Goal: Task Accomplishment & Management: Manage account settings

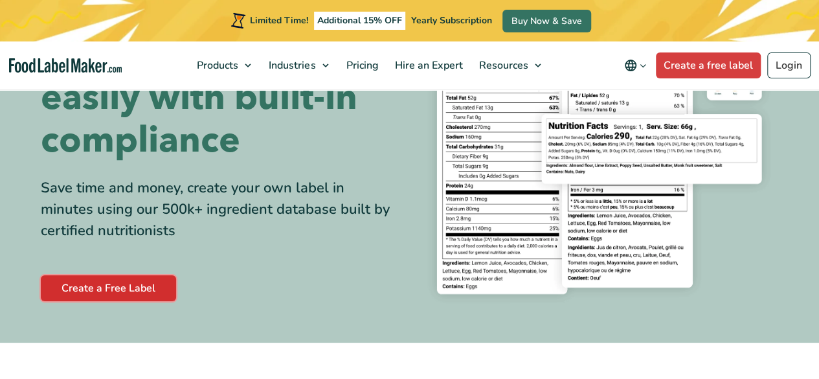
click at [93, 283] on link "Create a Free Label" at bounding box center [108, 288] width 135 height 26
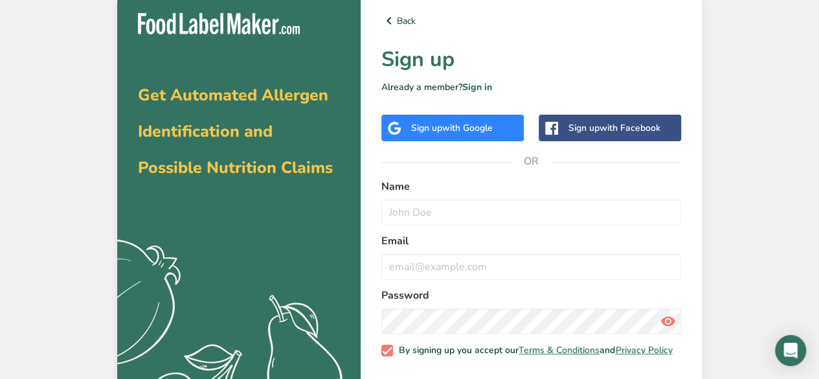
click at [465, 126] on span "with Google" at bounding box center [467, 128] width 51 height 12
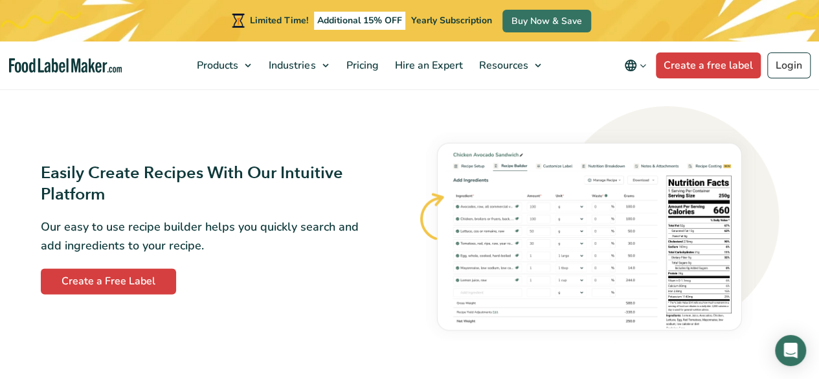
scroll to position [670, 0]
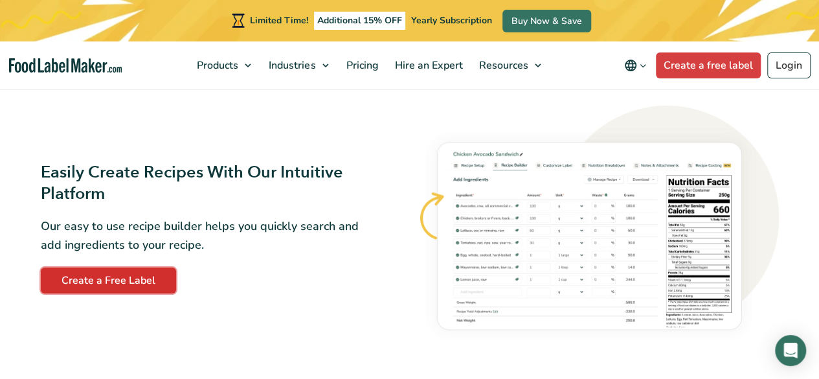
click at [129, 282] on link "Create a Free Label" at bounding box center [108, 281] width 135 height 26
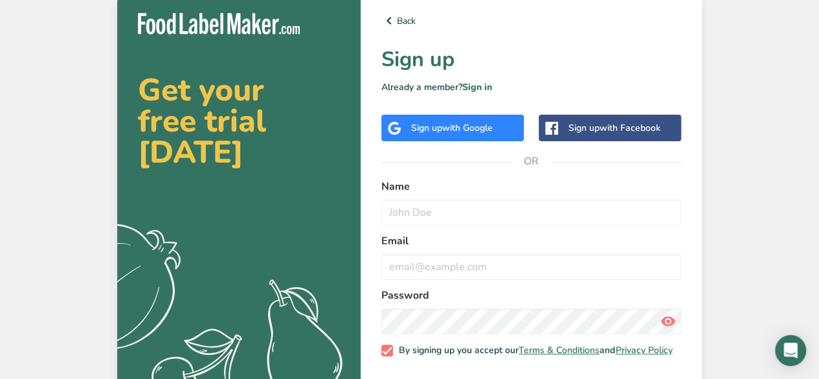
scroll to position [56, 0]
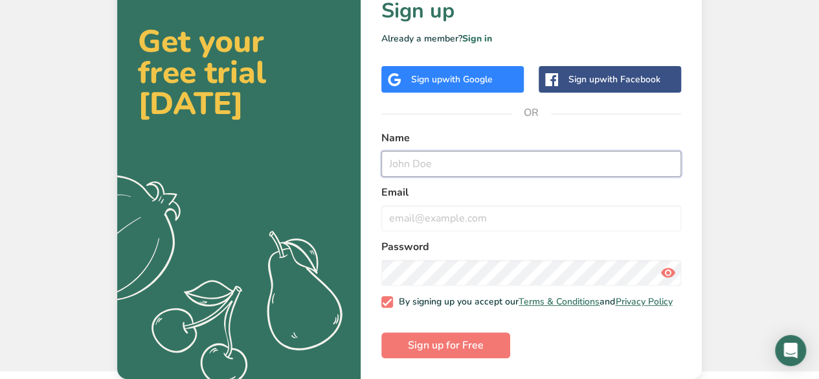
click at [435, 152] on input "text" at bounding box center [532, 164] width 300 height 26
type input "A M"
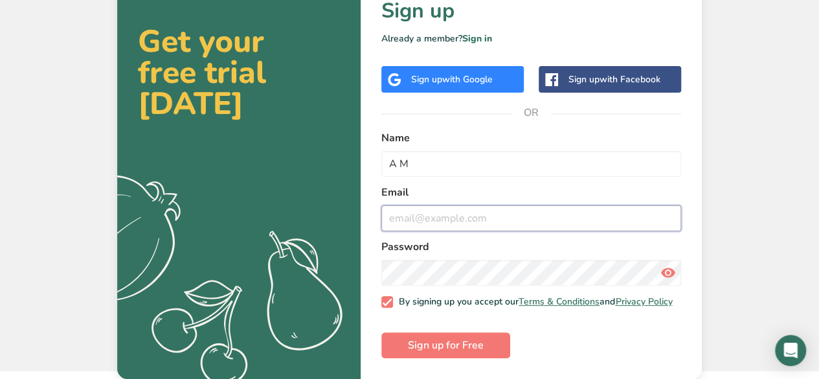
click at [435, 205] on input "email" at bounding box center [532, 218] width 300 height 26
type input "[EMAIL_ADDRESS][DOMAIN_NAME]"
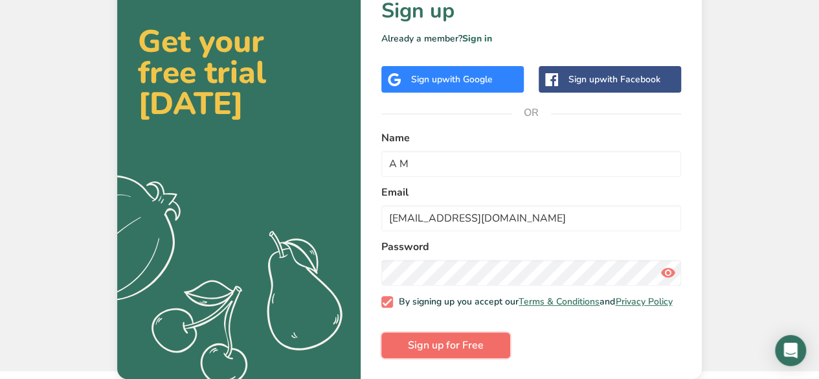
click at [448, 349] on span "Sign up for Free" at bounding box center [446, 346] width 76 height 16
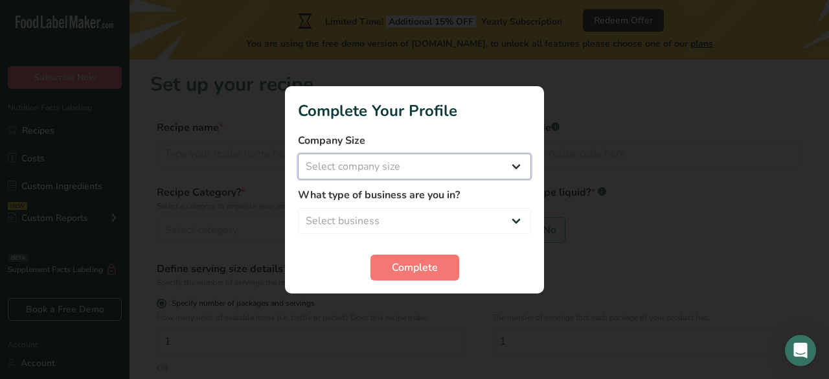
click at [479, 170] on select "Select company size Fewer than 10 Employees 10 to 50 Employees 51 to 500 Employ…" at bounding box center [414, 167] width 233 height 26
select select "1"
click at [298, 154] on select "Select company size Fewer than 10 Employees 10 to 50 Employees 51 to 500 Employ…" at bounding box center [414, 167] width 233 height 26
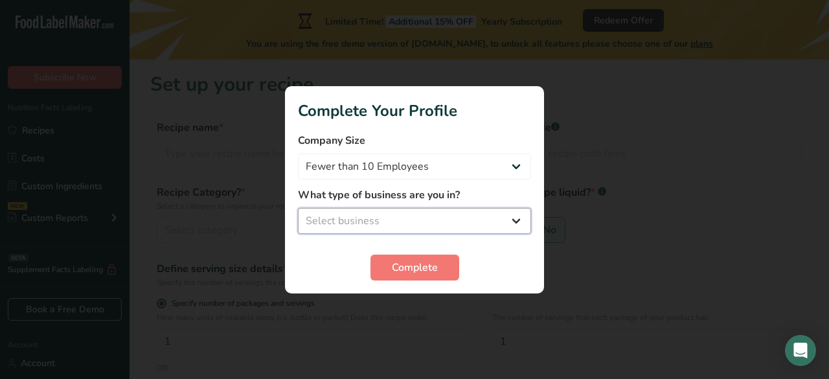
click at [402, 213] on select "Select business Packaged Food Manufacturer Restaurant & Cafe Bakery Meal Plans …" at bounding box center [414, 221] width 233 height 26
select select "5"
click at [298, 208] on select "Select business Packaged Food Manufacturer Restaurant & Cafe Bakery Meal Plans …" at bounding box center [414, 221] width 233 height 26
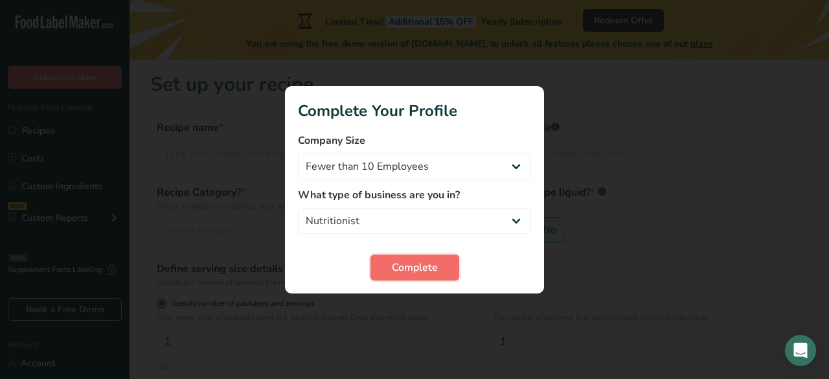
click at [426, 261] on span "Complete" at bounding box center [415, 268] width 46 height 16
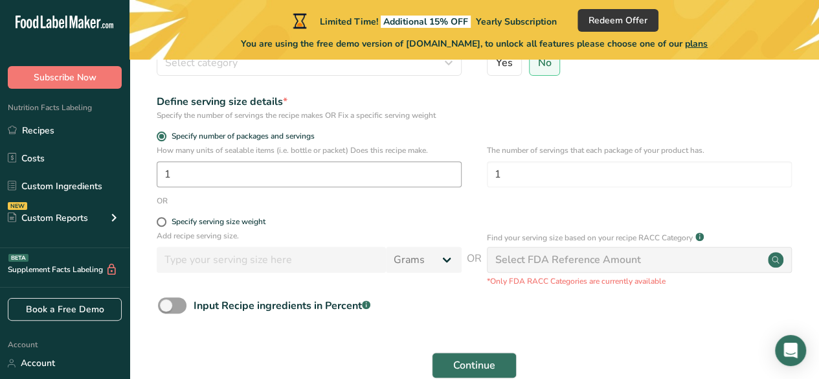
scroll to position [236, 0]
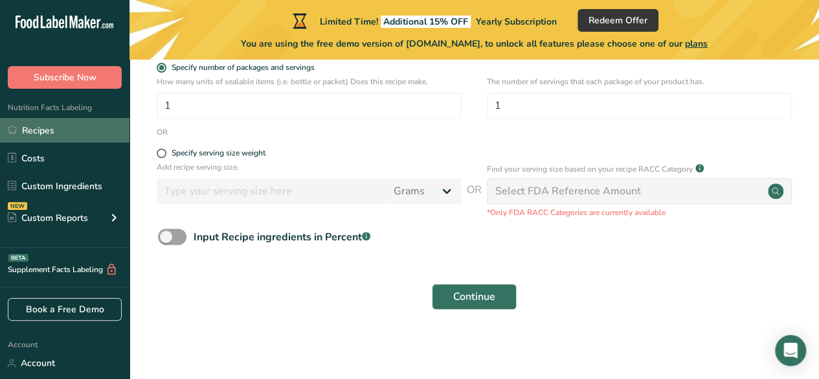
click at [41, 139] on link "Recipes" at bounding box center [65, 130] width 130 height 25
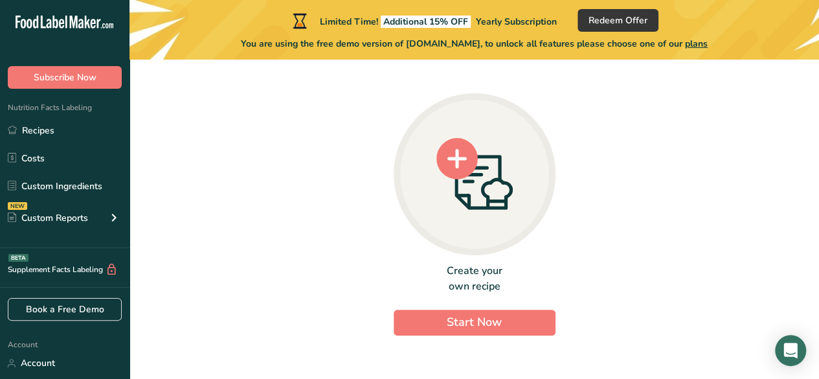
click at [438, 281] on div "Create your own recipe" at bounding box center [475, 278] width 162 height 31
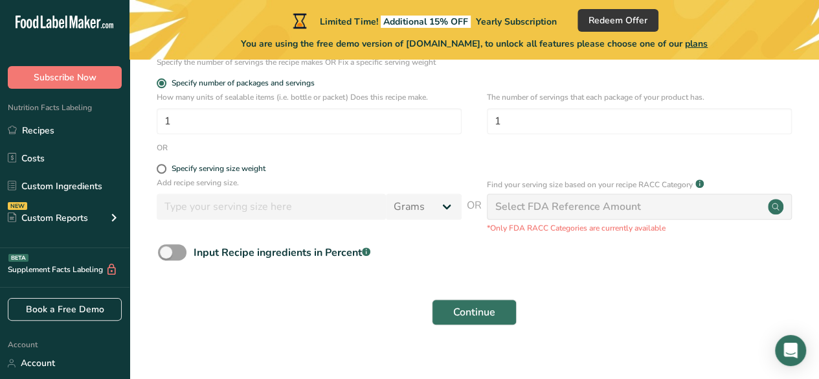
scroll to position [236, 0]
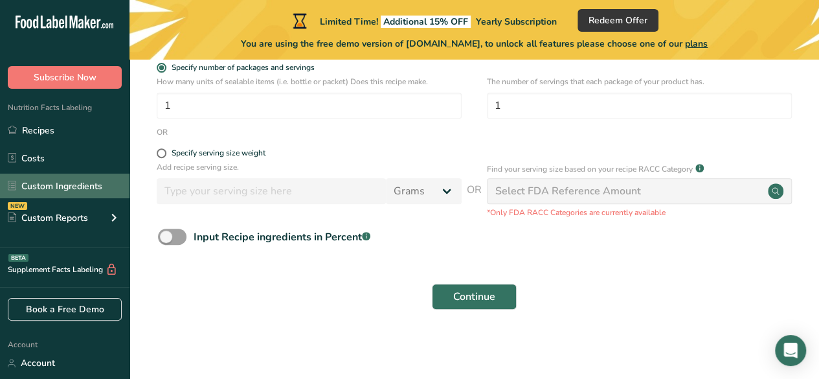
click at [84, 186] on link "Custom Ingredients" at bounding box center [65, 186] width 130 height 25
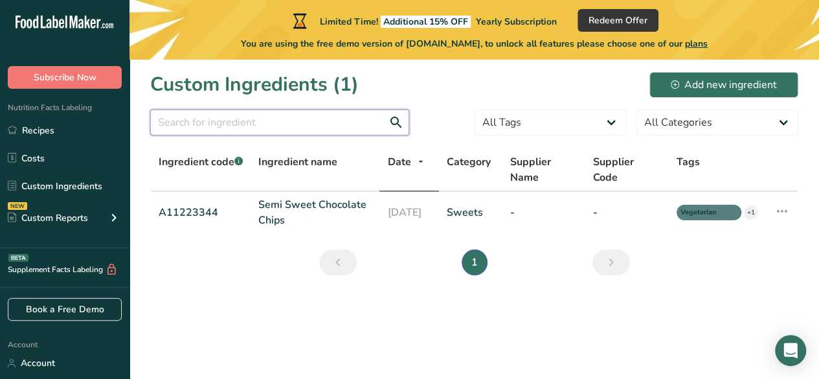
click at [358, 126] on input "text" at bounding box center [279, 122] width 259 height 26
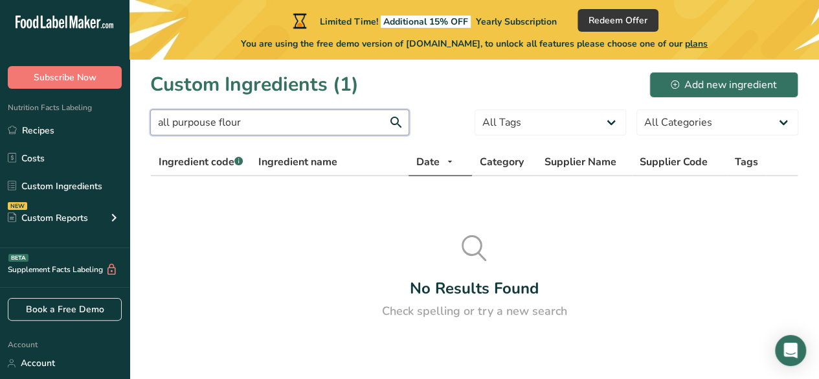
click at [200, 123] on input "all purpouse flour" at bounding box center [279, 122] width 259 height 26
click at [206, 125] on input "all purpouse flour" at bounding box center [279, 122] width 259 height 26
click at [172, 124] on input "all purpose flour" at bounding box center [279, 122] width 259 height 26
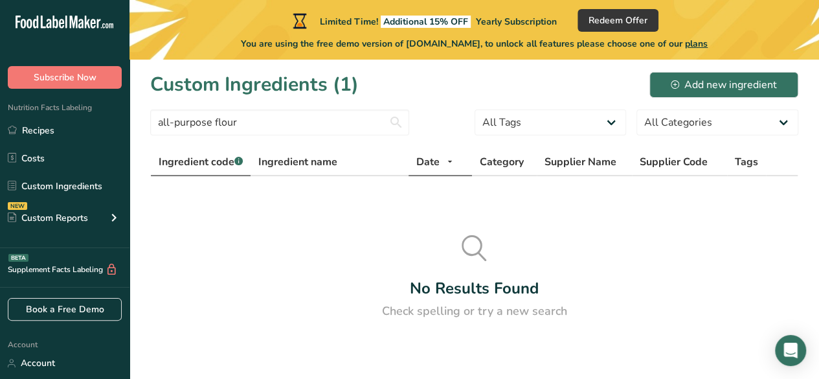
click at [221, 168] on span "Ingredient code .a-a{fill:#347362;}.b-a{fill:#fff;}" at bounding box center [201, 162] width 84 height 14
click at [278, 165] on span "Ingredient name" at bounding box center [297, 162] width 79 height 16
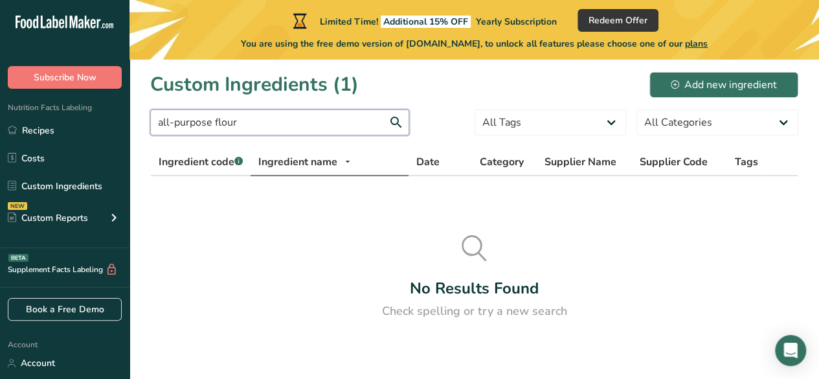
click at [215, 124] on input "all-purpose flour" at bounding box center [279, 122] width 259 height 26
type input "flour"
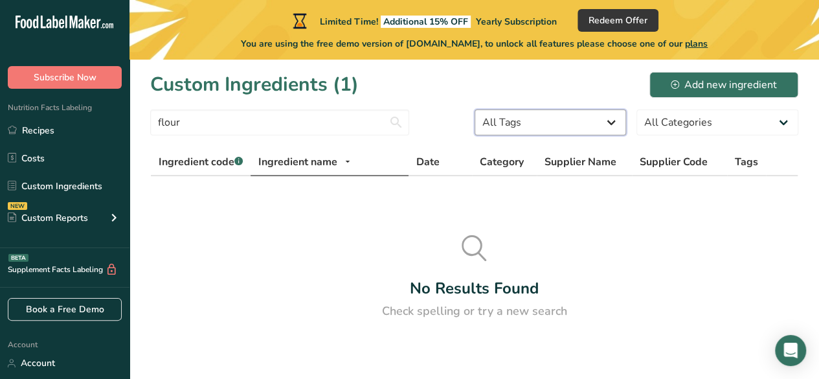
click at [601, 122] on select "All Tags Source of Antioxidants [MEDICAL_DATA] Effect Source of Omega 3 Plant-b…" at bounding box center [551, 122] width 152 height 26
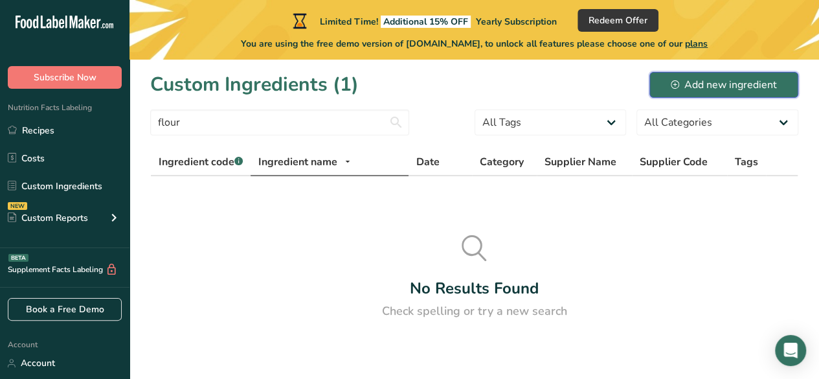
click at [698, 85] on div "Add new ingredient" at bounding box center [724, 85] width 106 height 16
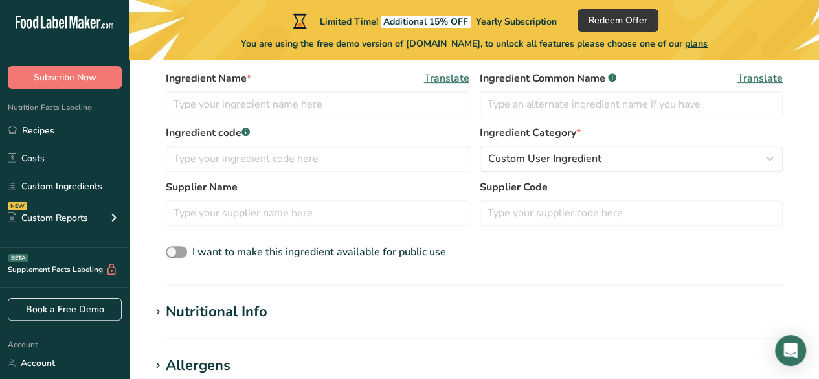
scroll to position [276, 0]
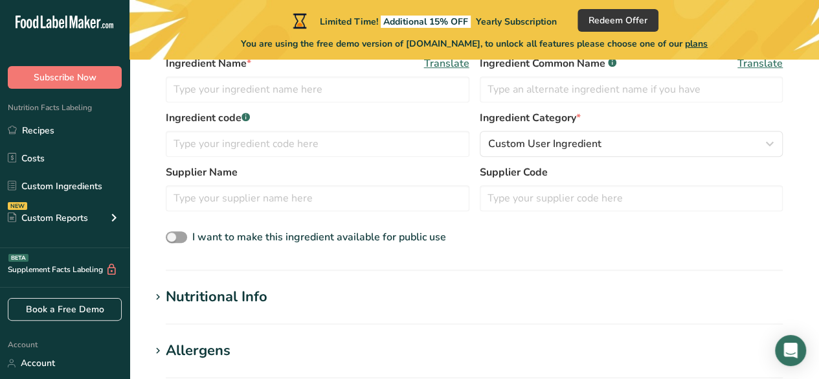
click at [254, 307] on section "Nutritional Info Serving Size .a-a{fill:#347362;}.b-a{fill:#fff;} Add ingredien…" at bounding box center [474, 305] width 648 height 38
click at [253, 299] on div "Nutritional Info" at bounding box center [217, 296] width 102 height 21
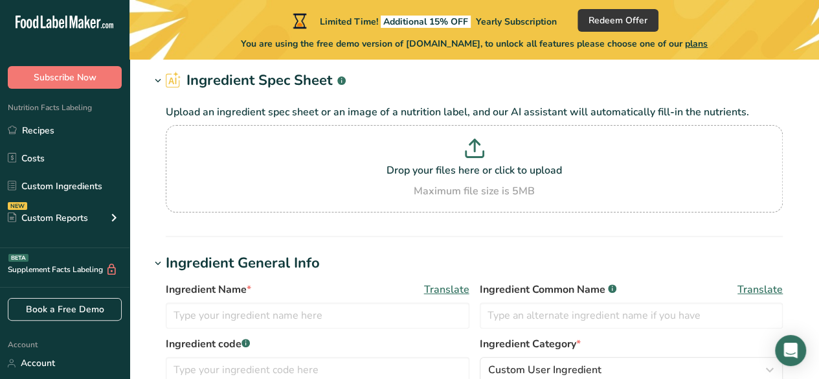
scroll to position [0, 0]
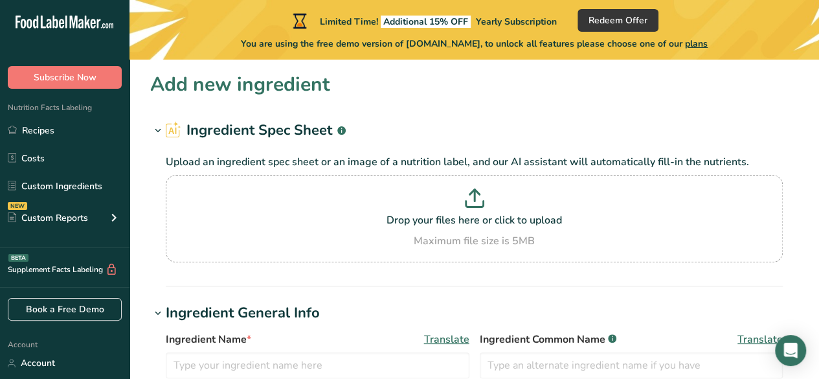
click at [69, 363] on link "Account" at bounding box center [65, 363] width 130 height 23
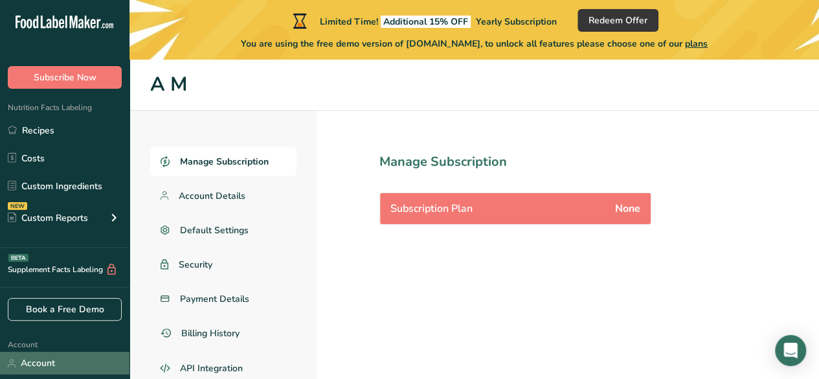
click at [36, 363] on link "Account" at bounding box center [65, 363] width 130 height 23
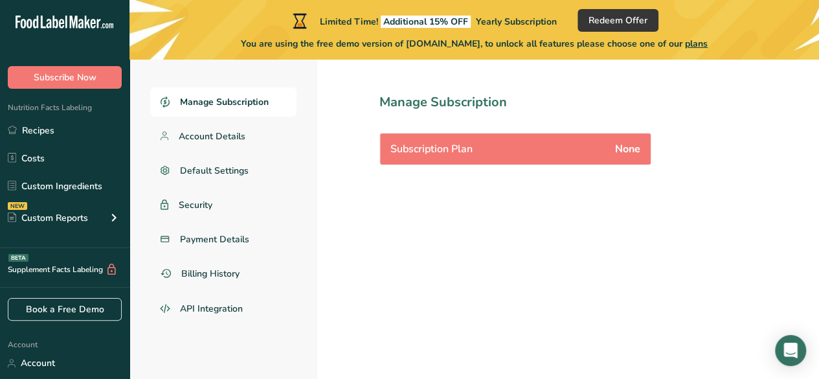
drag, startPoint x: 821, startPoint y: 1, endPoint x: 310, endPoint y: 253, distance: 569.9
click at [310, 253] on div "Manage Subscription Account Details Default Settings Security Payment Details B…" at bounding box center [224, 215] width 188 height 328
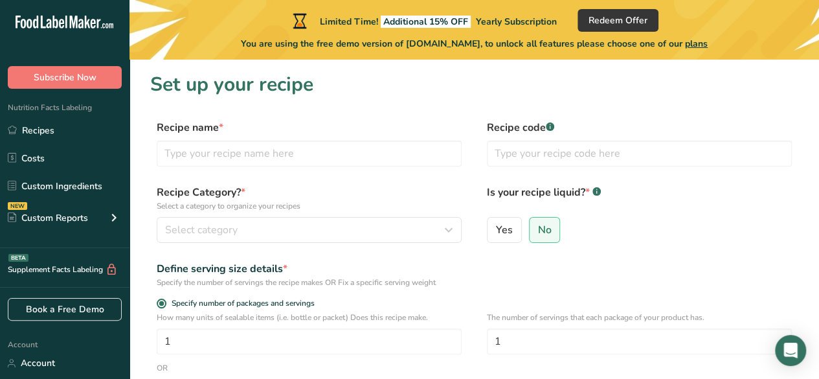
scroll to position [236, 0]
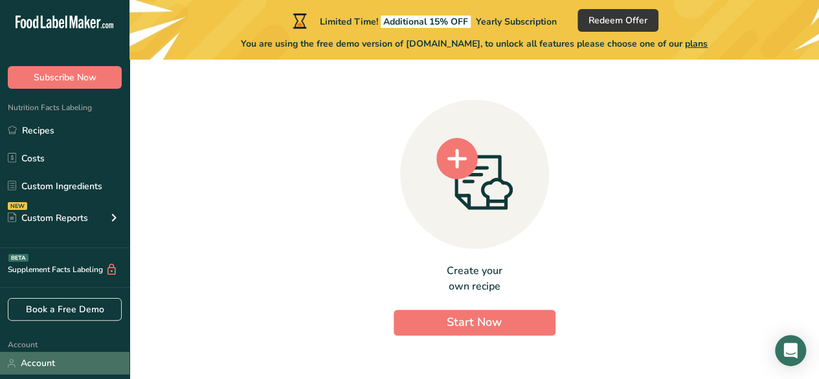
click at [56, 361] on link "Account" at bounding box center [65, 363] width 130 height 23
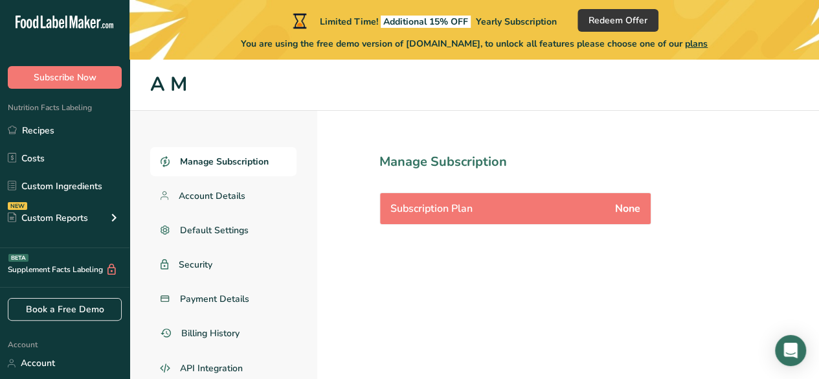
click at [565, 209] on div "Subscription Plan None" at bounding box center [515, 208] width 271 height 31
click at [631, 210] on span "None" at bounding box center [627, 209] width 25 height 16
click at [466, 205] on span "Subscription Plan" at bounding box center [432, 209] width 82 height 16
click at [227, 195] on span "Account Details" at bounding box center [212, 196] width 67 height 14
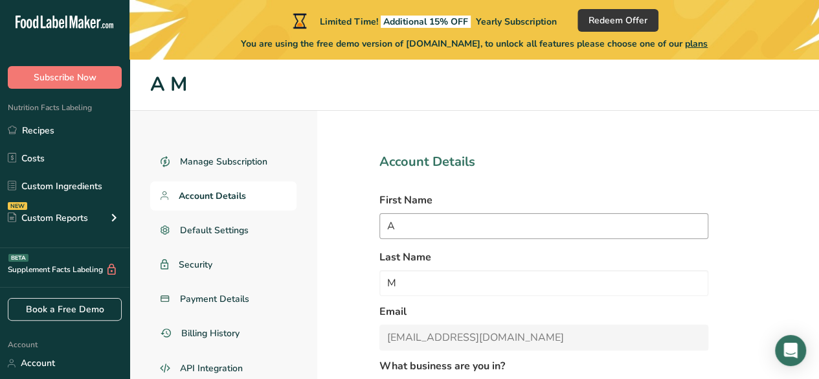
select select "5"
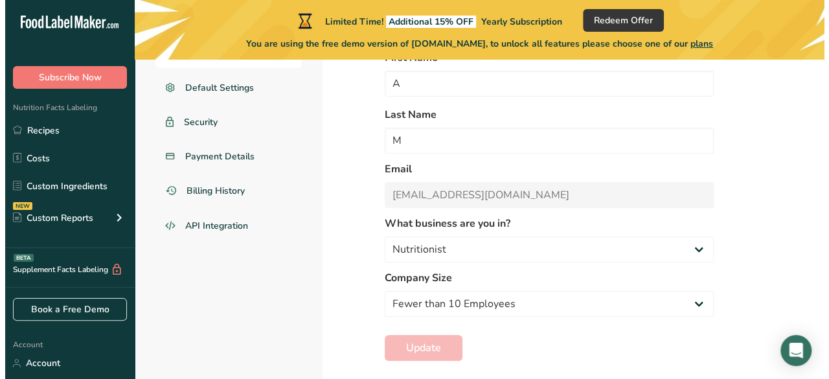
scroll to position [158, 0]
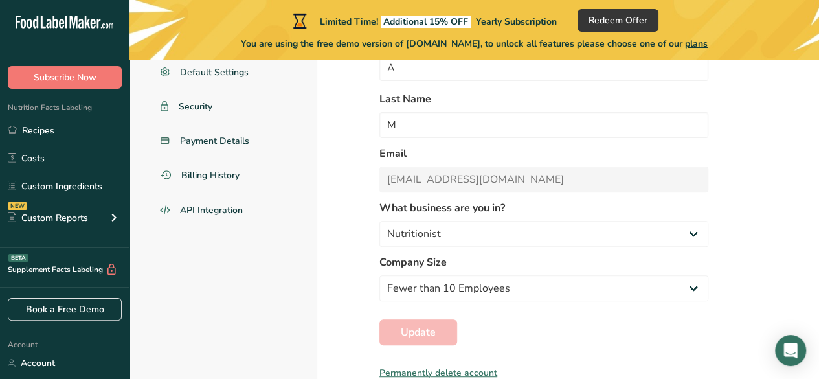
click at [435, 373] on div "Permanently delete account" at bounding box center [544, 373] width 329 height 14
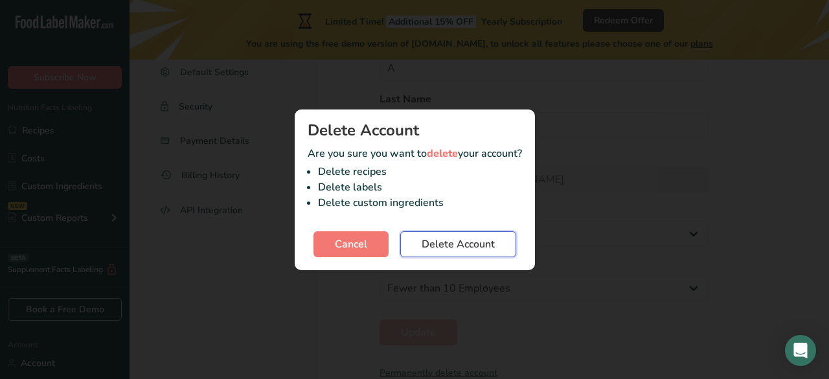
click at [464, 238] on span "Delete Account" at bounding box center [458, 244] width 73 height 16
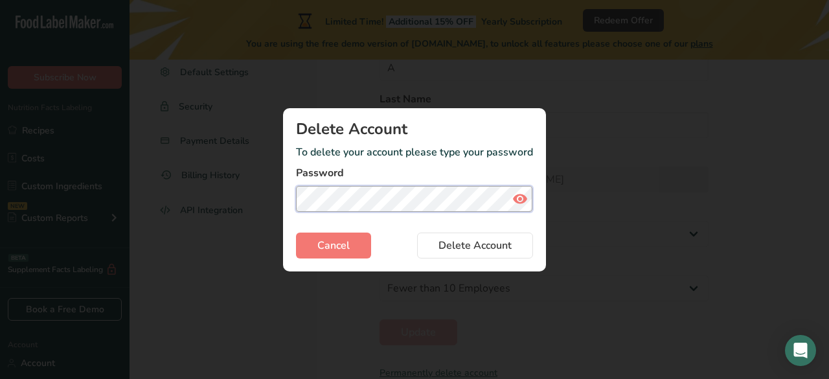
click at [417, 233] on button "Delete Account" at bounding box center [475, 246] width 116 height 26
